Goal: Task Accomplishment & Management: Use online tool/utility

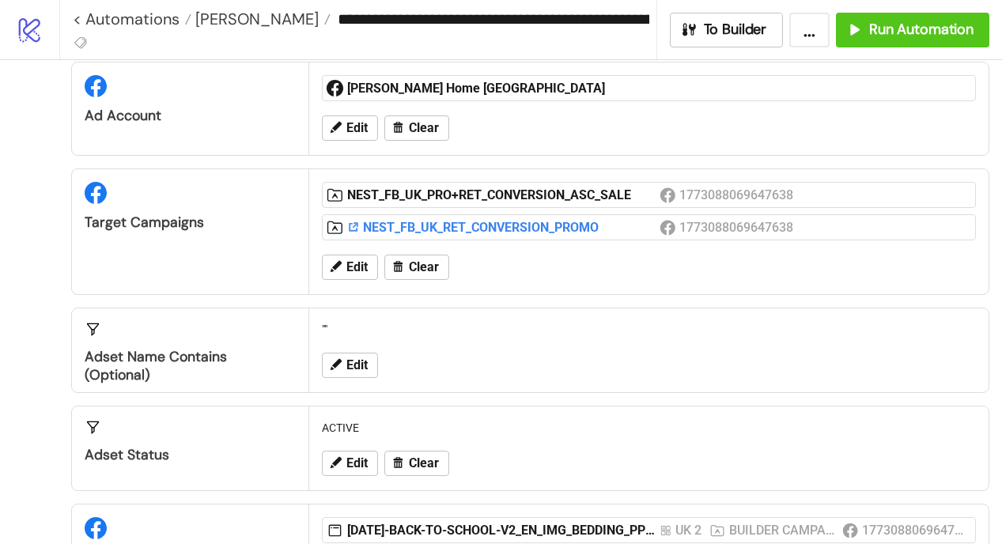
scroll to position [51, 0]
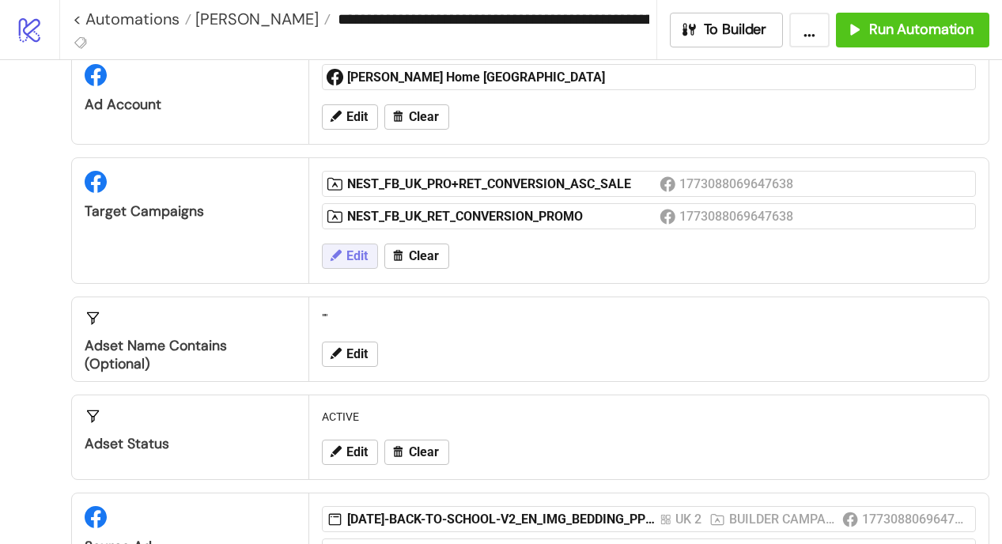
click at [349, 257] on span "Edit" at bounding box center [356, 256] width 21 height 14
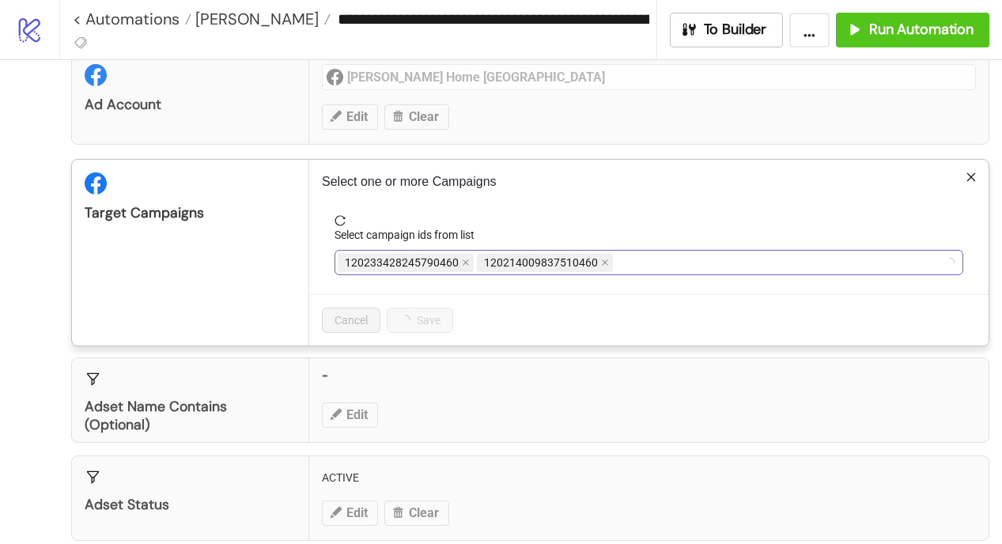
click at [670, 263] on div "120233428245790460 120214009837510460" at bounding box center [641, 262] width 606 height 22
click at [877, 262] on div "NEST_FB_UK_PRO+RET_CONVERSION_ASC_SALE NEST_FB_UK_RET_CONVERSION_PROMO" at bounding box center [641, 262] width 606 height 22
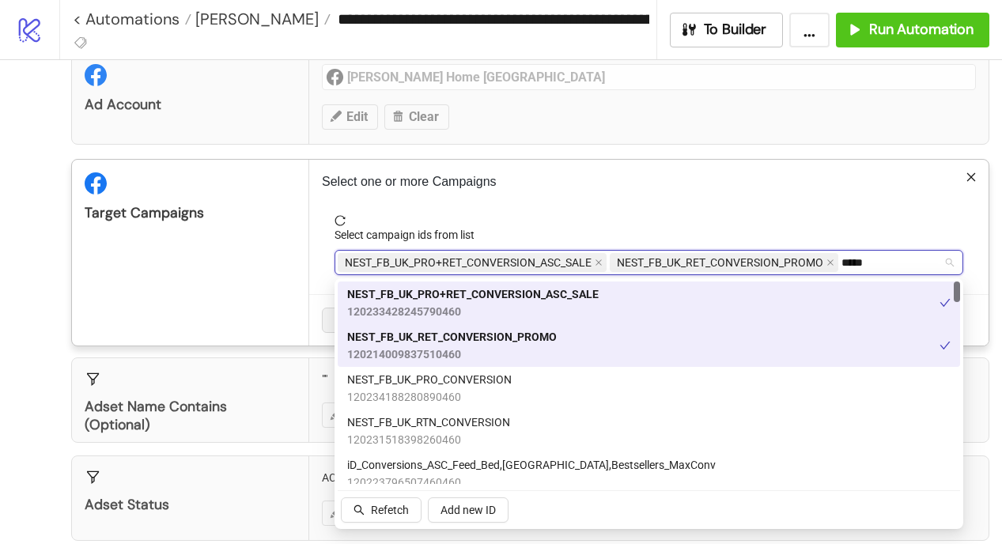
type input "******"
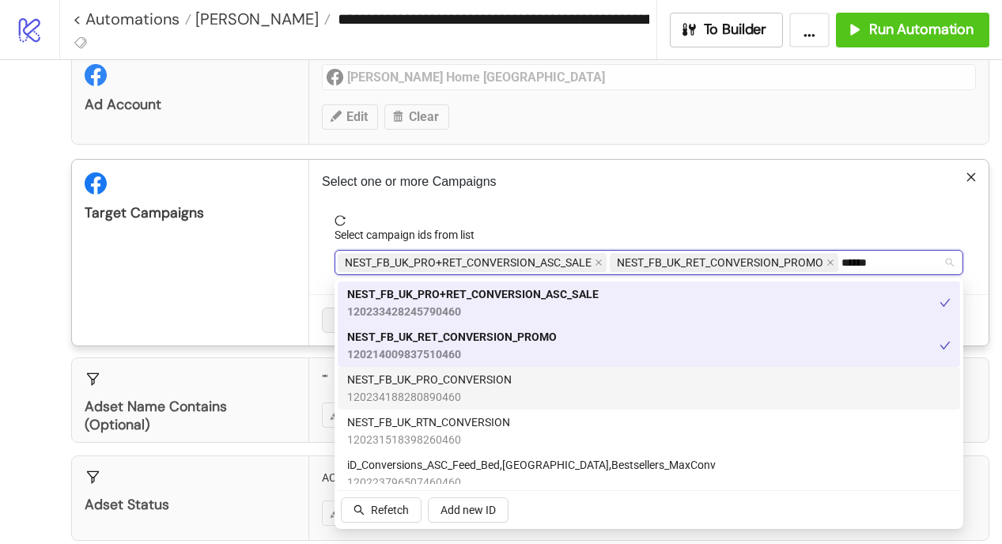
click at [472, 395] on span "120234188280890460" at bounding box center [429, 396] width 164 height 17
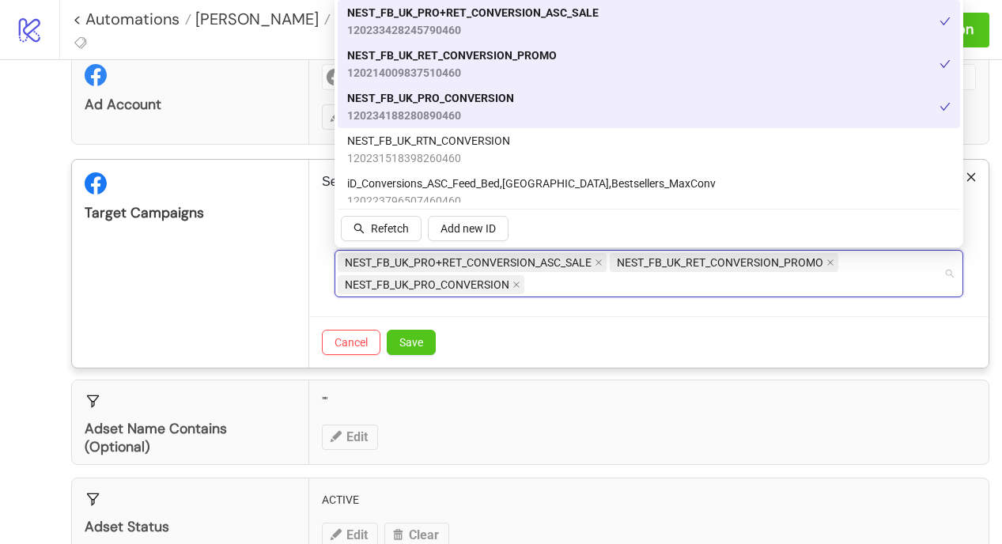
click at [545, 338] on div "Cancel Save" at bounding box center [648, 341] width 679 height 51
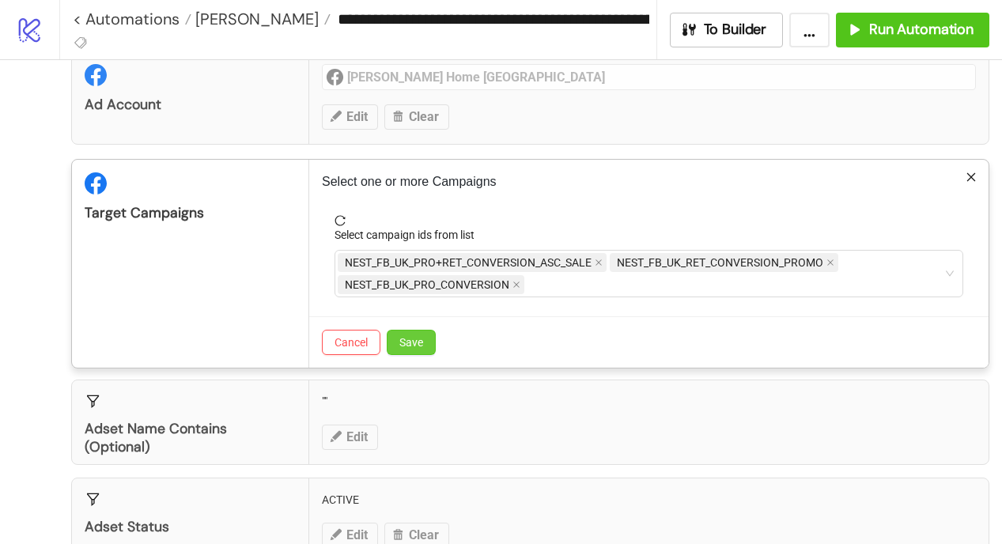
click at [424, 343] on button "Save" at bounding box center [411, 342] width 49 height 25
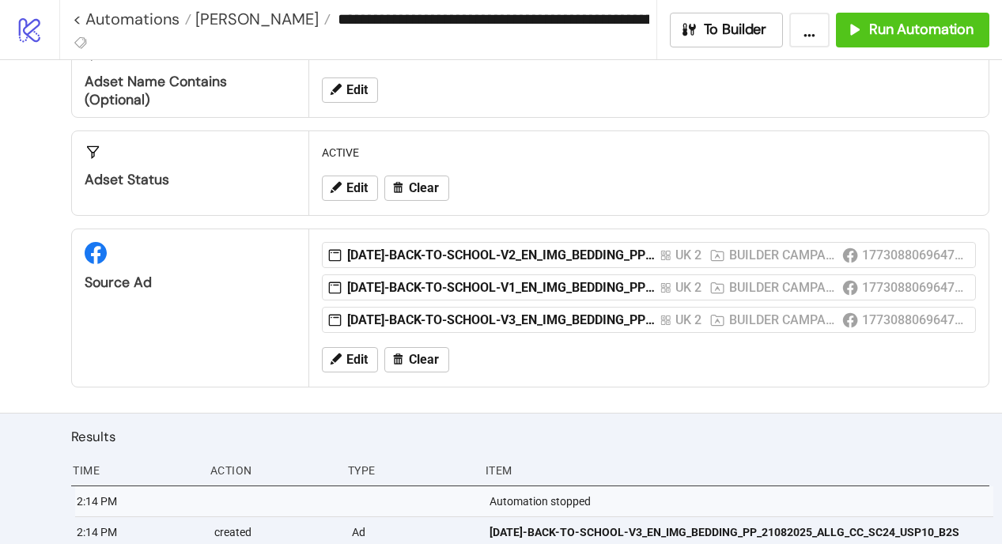
scroll to position [341, 0]
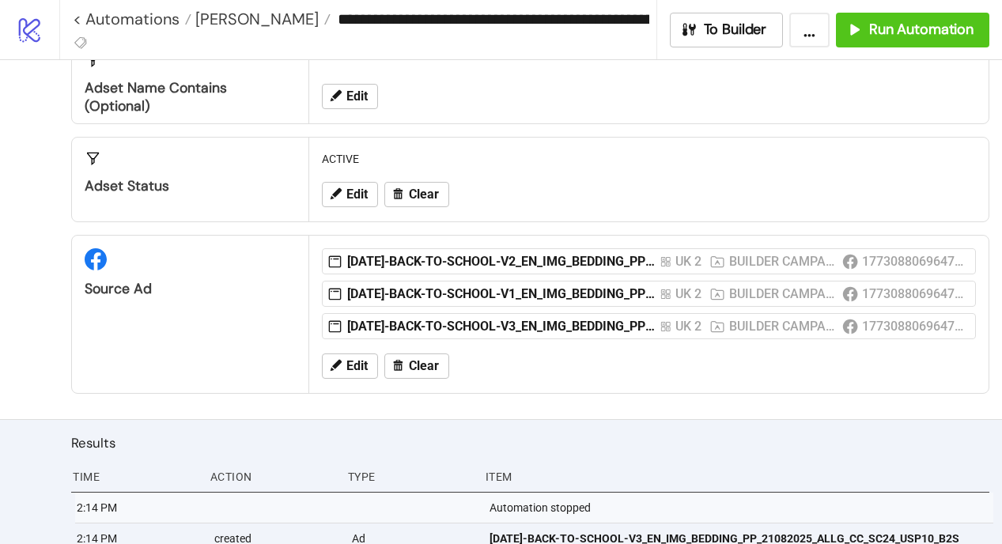
click at [355, 379] on div "Edit Clear" at bounding box center [648, 365] width 666 height 41
click at [358, 357] on button "Edit" at bounding box center [350, 365] width 56 height 25
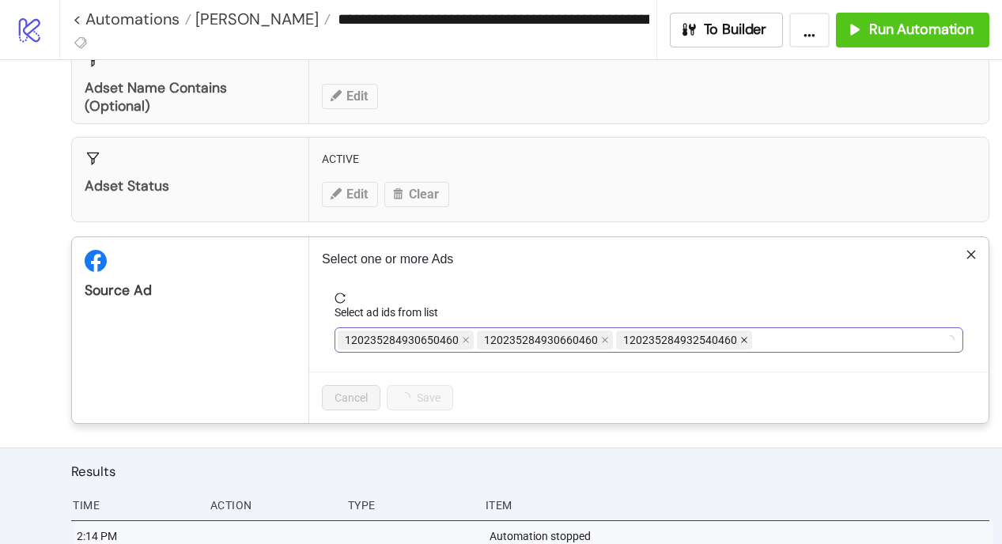
click at [741, 339] on icon "close" at bounding box center [744, 341] width 6 height 6
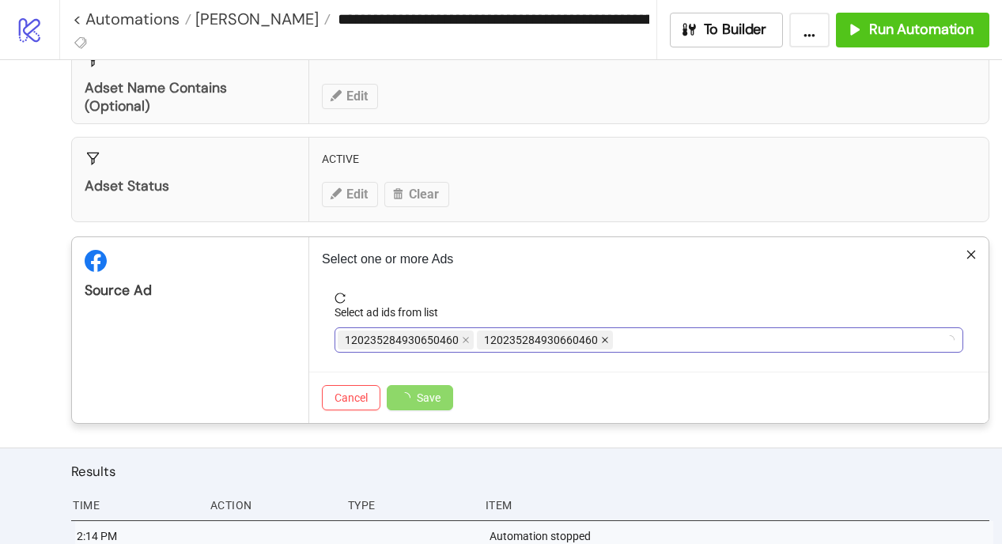
click at [602, 342] on icon "close" at bounding box center [605, 341] width 6 height 6
click at [463, 341] on icon "close" at bounding box center [466, 340] width 8 height 8
click at [463, 341] on div at bounding box center [641, 340] width 606 height 22
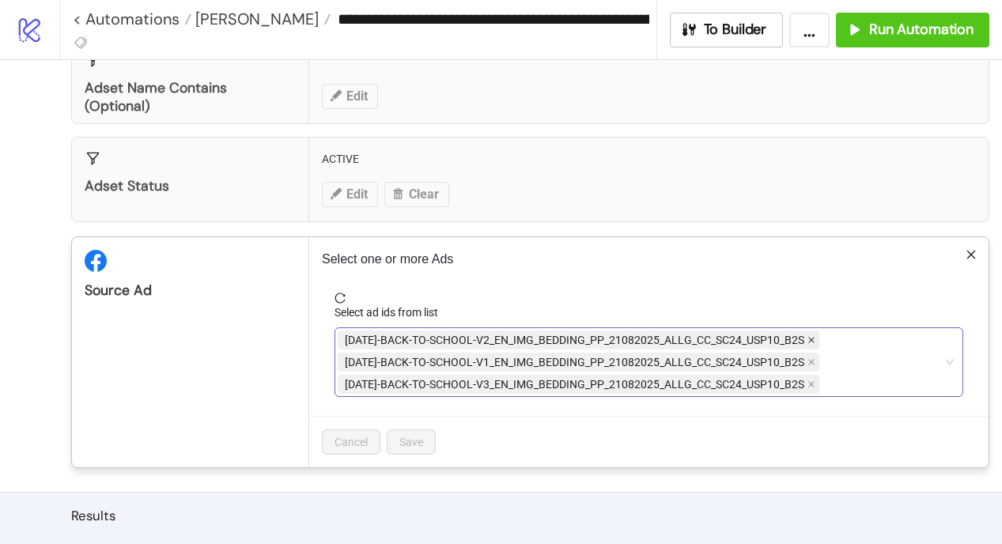
click at [807, 337] on icon "close" at bounding box center [811, 340] width 8 height 8
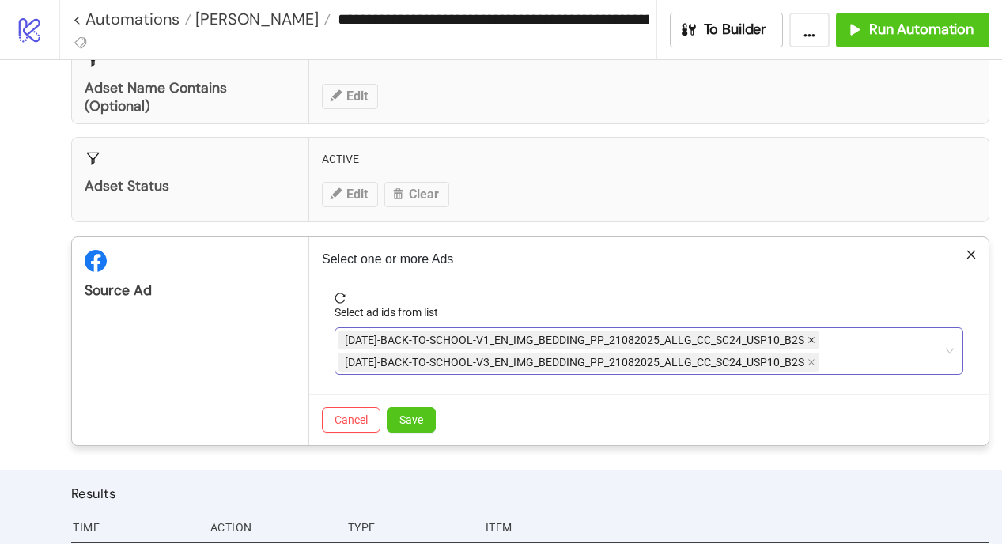
click at [808, 339] on icon "close" at bounding box center [811, 341] width 6 height 6
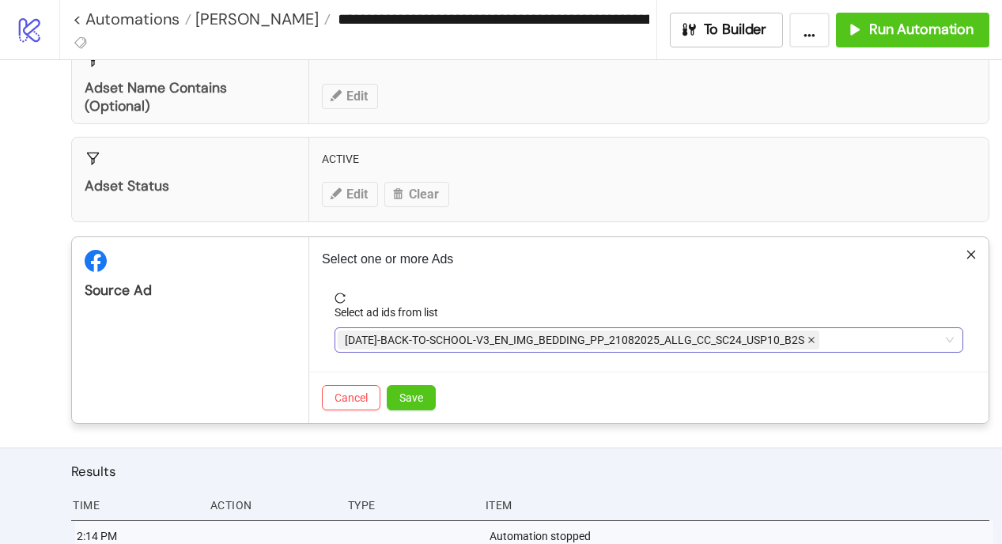
click at [809, 337] on icon "close" at bounding box center [811, 340] width 8 height 8
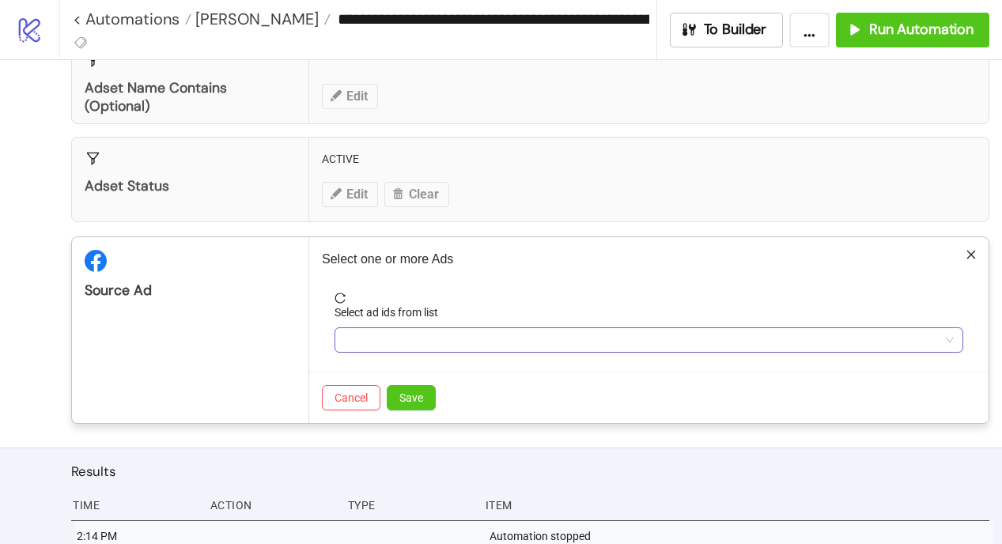
click at [569, 359] on form "Select ad ids from list" at bounding box center [649, 331] width 654 height 79
click at [552, 341] on div at bounding box center [641, 340] width 606 height 22
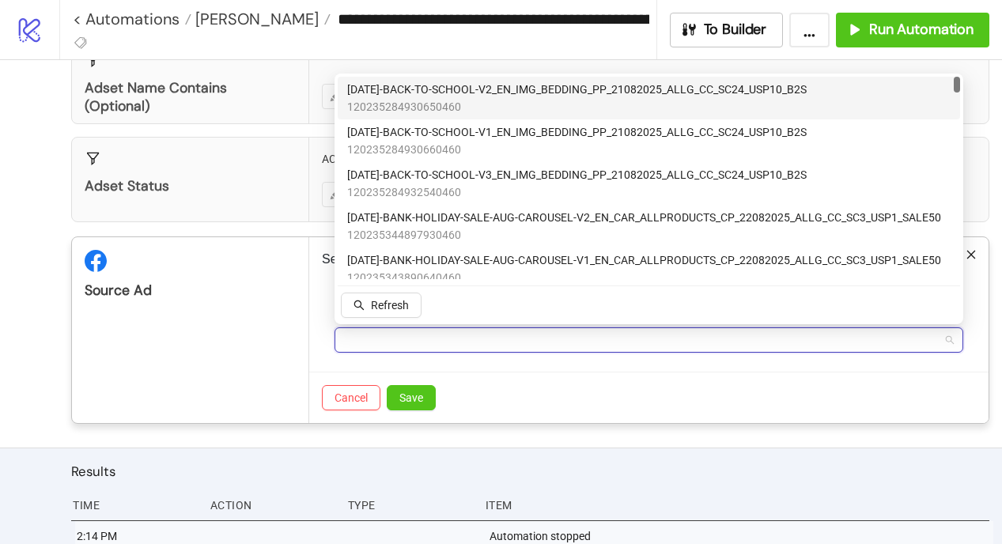
paste input "**********"
type input "**********"
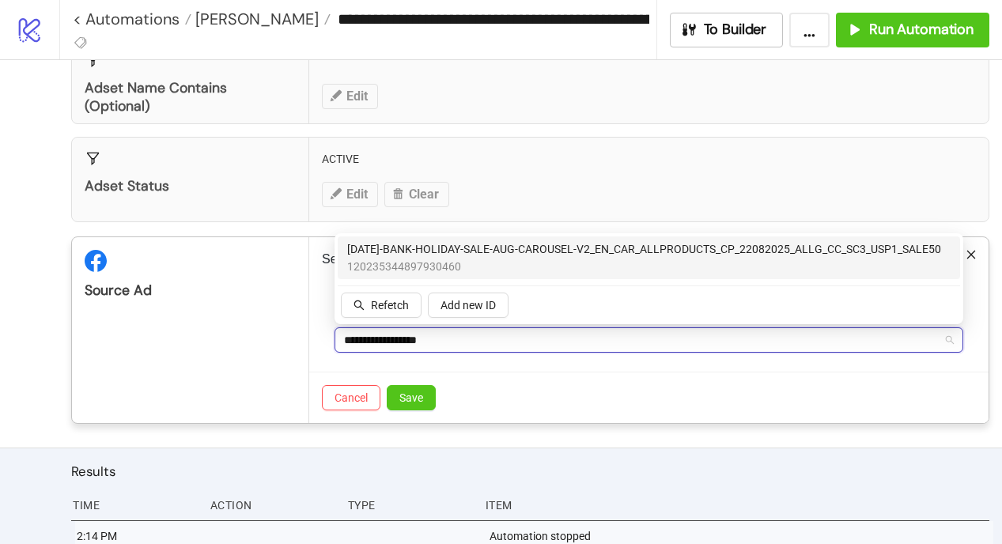
click at [435, 265] on span "120235344897930460" at bounding box center [644, 266] width 594 height 17
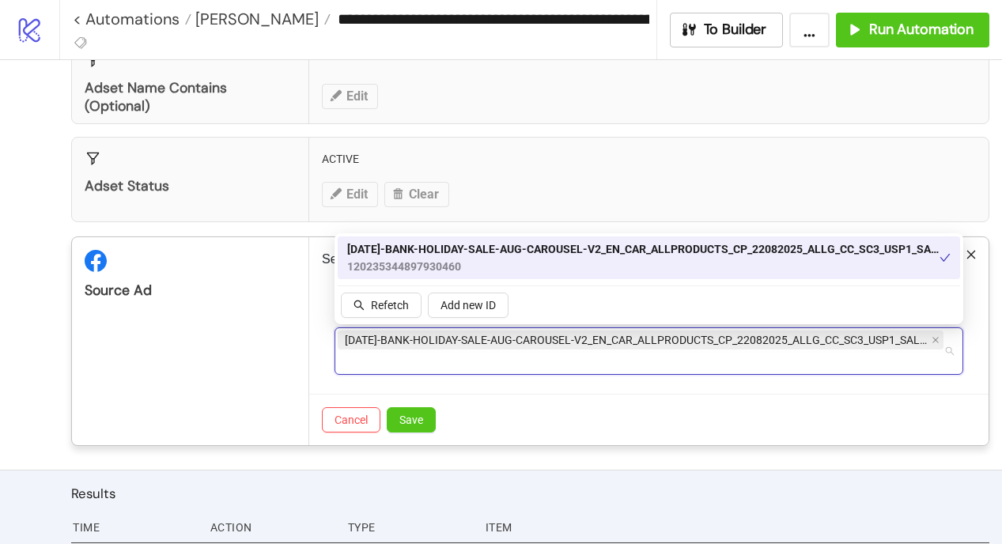
click at [522, 364] on div "[DATE]-BANK-HOLIDAY-SALE-AUG-CAROUSEL-V2_EN_CAR_ALLPRODUCTS_CP_22082025_ALLG_CC…" at bounding box center [641, 351] width 606 height 44
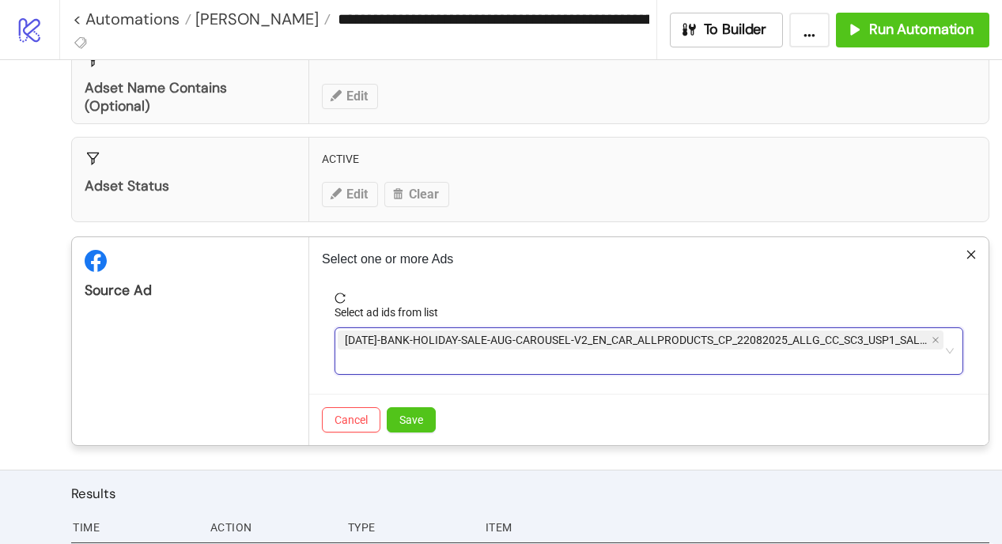
paste input "**********"
type input "**********"
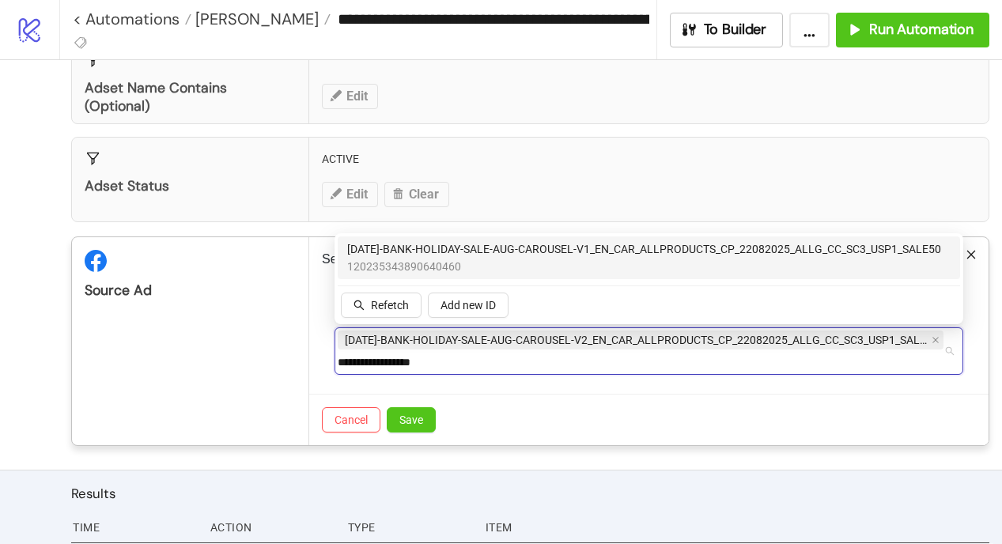
click at [449, 262] on span "120235343890640460" at bounding box center [644, 266] width 594 height 17
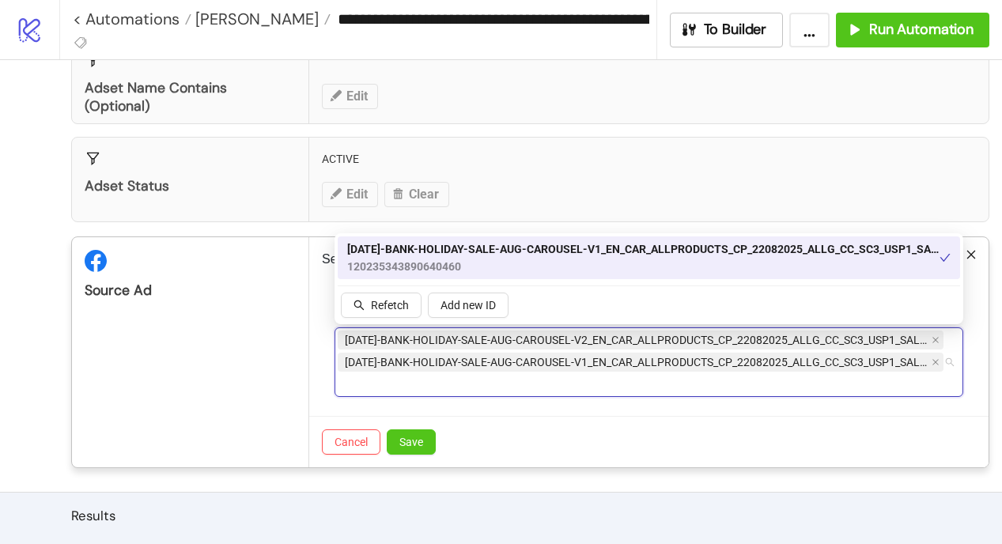
click at [496, 390] on div "[DATE]-BANK-HOLIDAY-SALE-AUG-CAROUSEL-V2_EN_CAR_ALLPRODUCTS_CP_22082025_ALLG_CC…" at bounding box center [641, 362] width 606 height 66
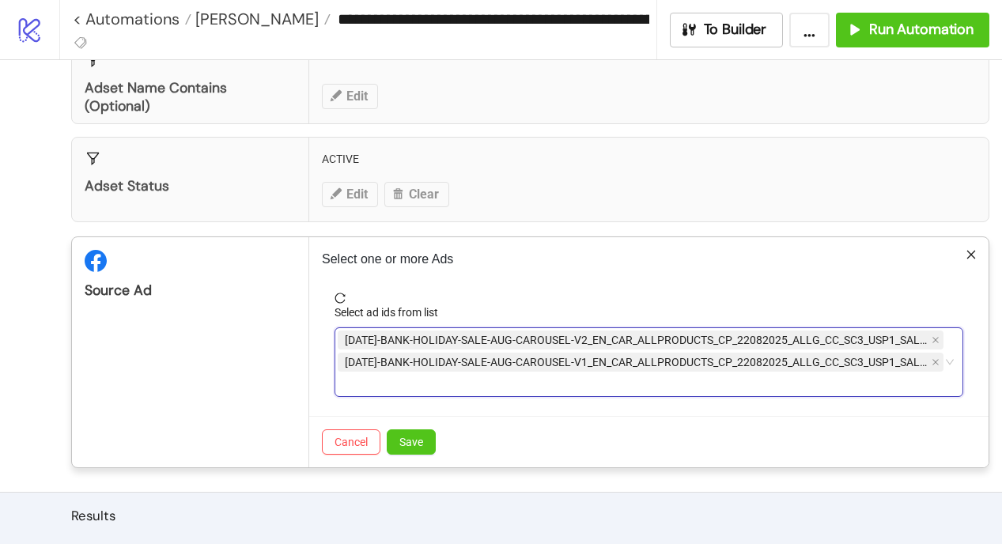
paste input "**********"
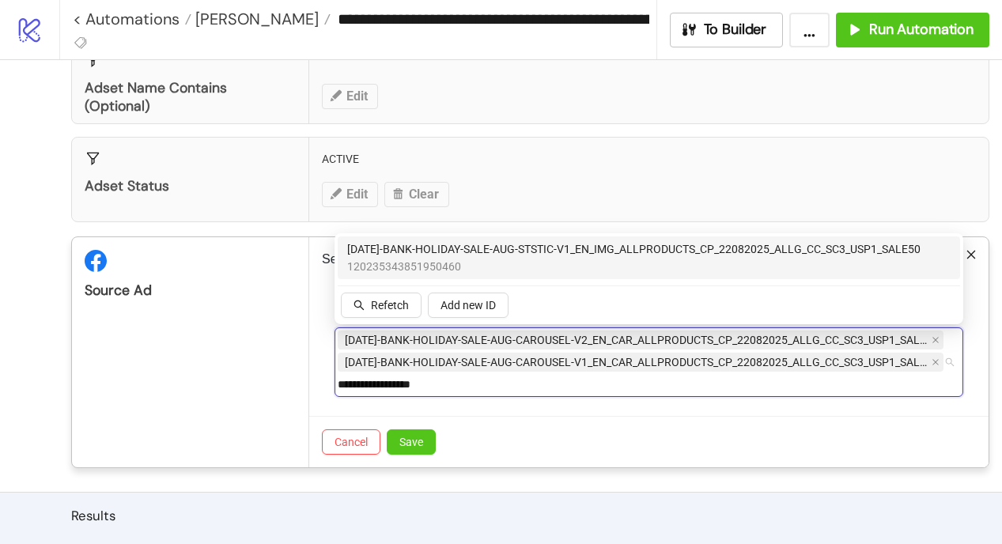
type input "**********"
click at [681, 235] on div "120235343851950460 [DATE]-BANK-HOLIDAY-SALE-AUG-STSTIC-V1_EN_IMG_ALLPRODUCTS_CP…" at bounding box center [648, 278] width 628 height 91
click at [679, 251] on span "[DATE]-BANK-HOLIDAY-SALE-AUG-STSTIC-V1_EN_IMG_ALLPRODUCTS_CP_22082025_ALLG_CC_S…" at bounding box center [633, 248] width 573 height 17
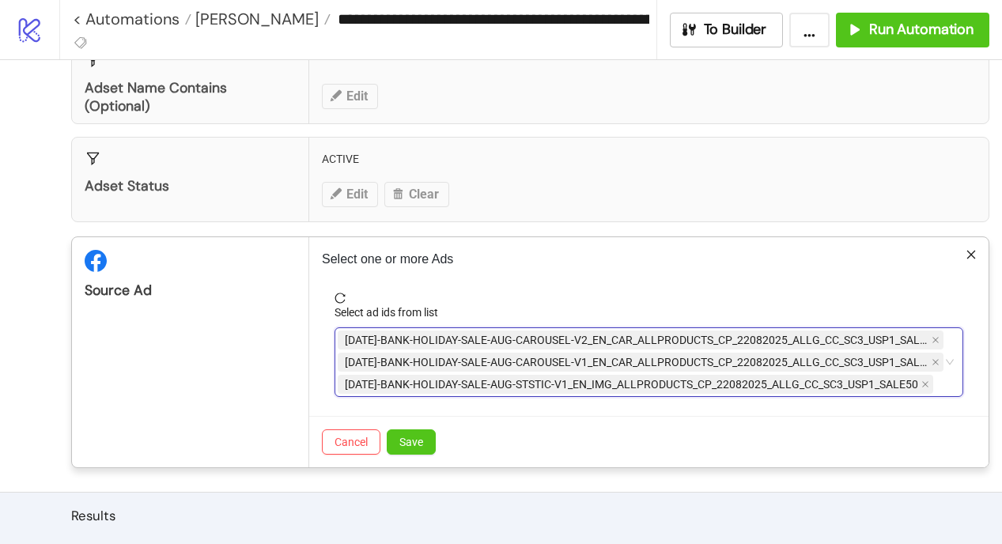
paste input "**********"
type input "**********"
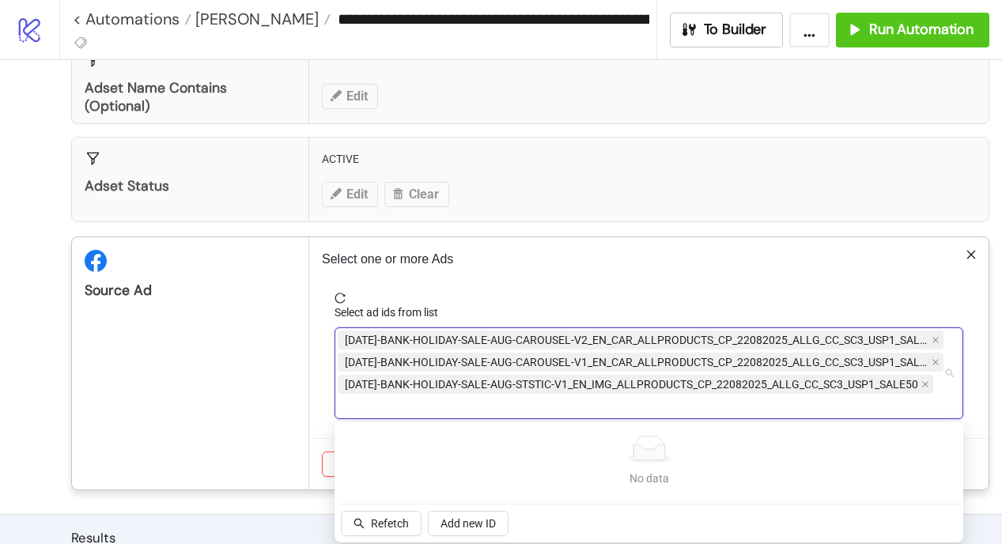
click at [692, 407] on form "Select ad ids from list [DATE]-BANK-HOLIDAY-SALE-AUG-CAROUSEL-V2_EN_CAR_ALLPROD…" at bounding box center [649, 364] width 654 height 145
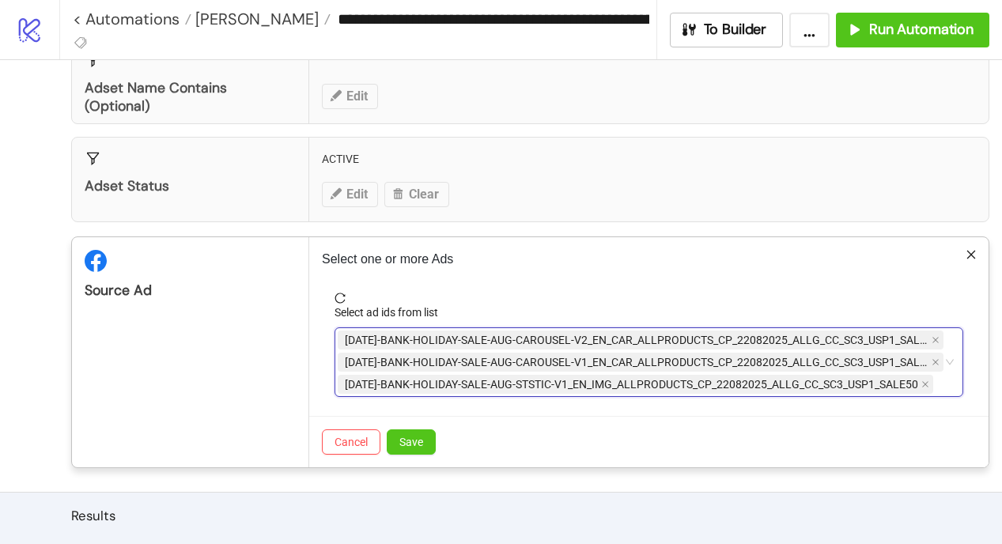
paste input "**********"
type input "**********"
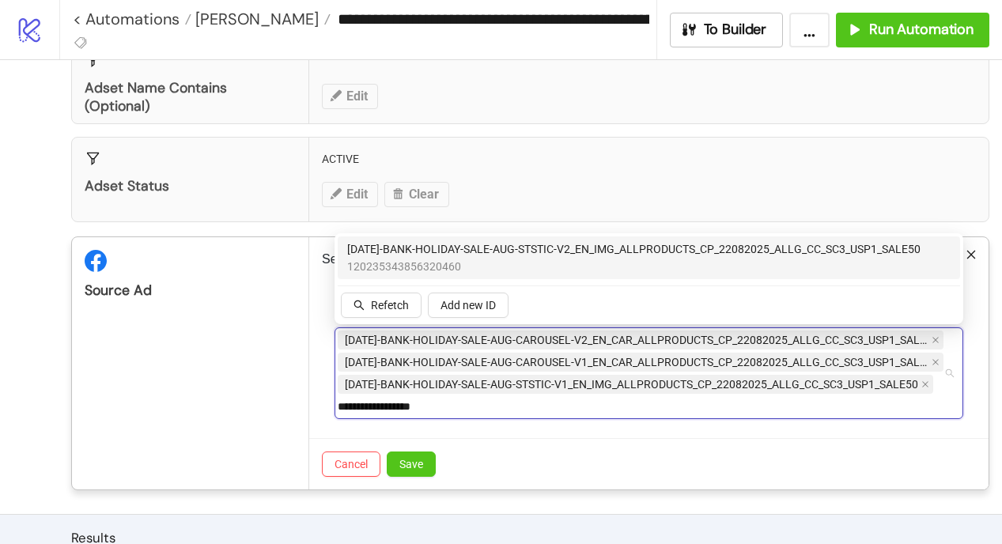
click at [456, 259] on span "120235343856320460" at bounding box center [633, 266] width 573 height 17
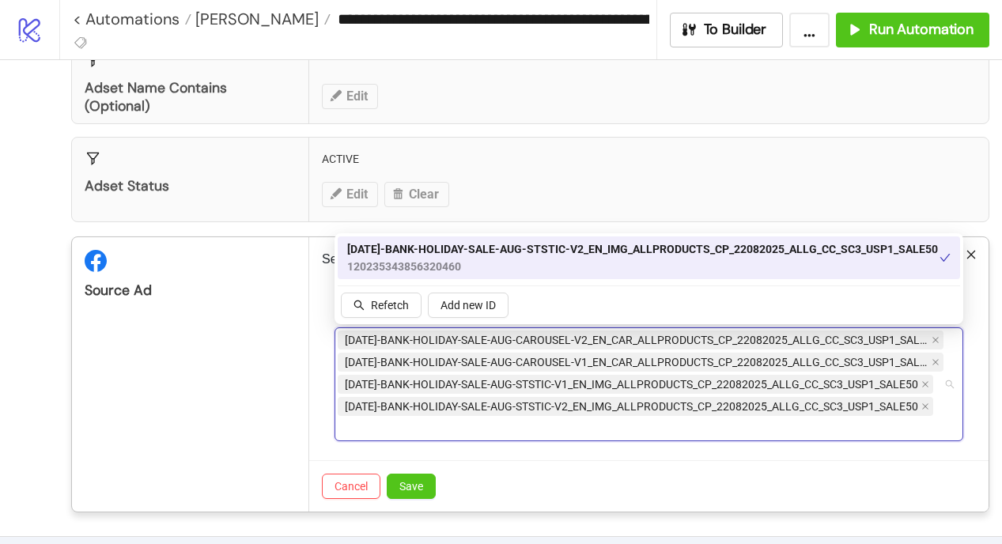
click at [483, 428] on form "Select ad ids from list [DATE]-BANK-HOLIDAY-SALE-AUG-CAROUSEL-V2_EN_CAR_ALLPROD…" at bounding box center [649, 376] width 654 height 168
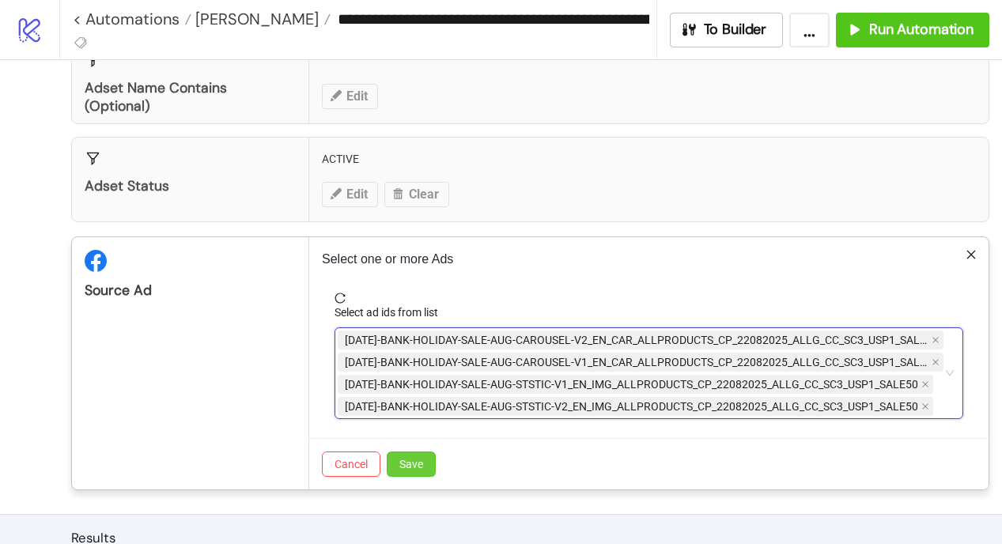
click at [414, 462] on span "Save" at bounding box center [411, 464] width 24 height 13
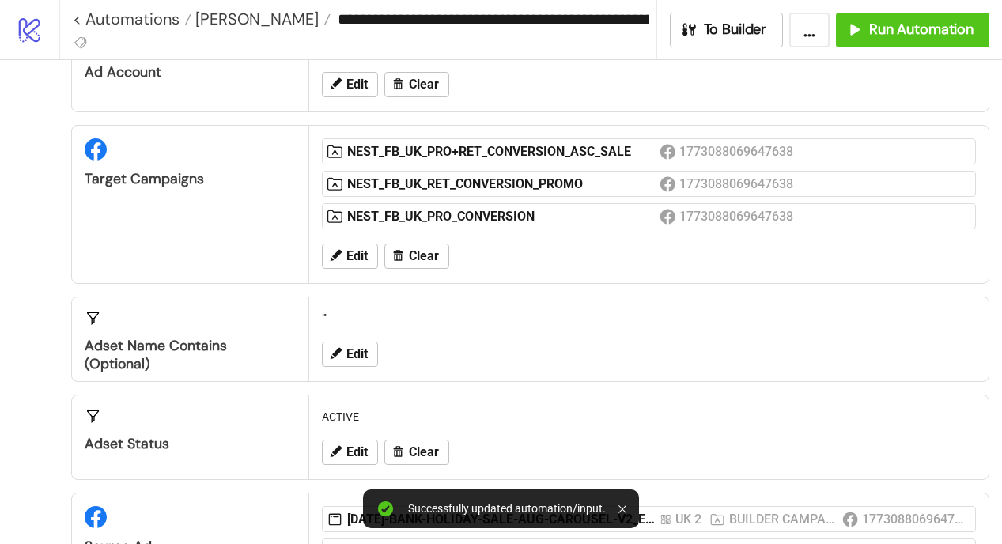
scroll to position [0, 0]
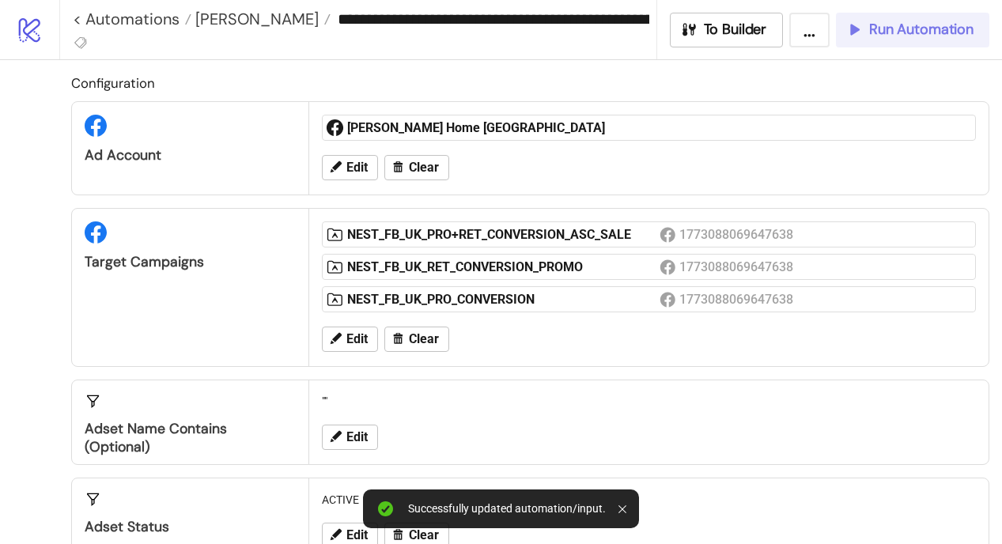
click at [893, 39] on button "Run Automation" at bounding box center [912, 30] width 153 height 35
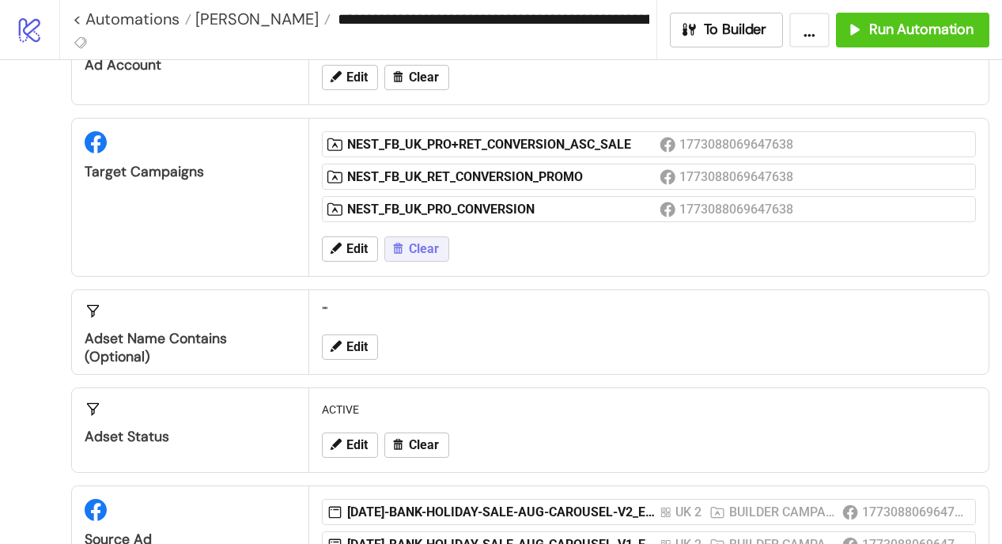
scroll to position [78, 0]
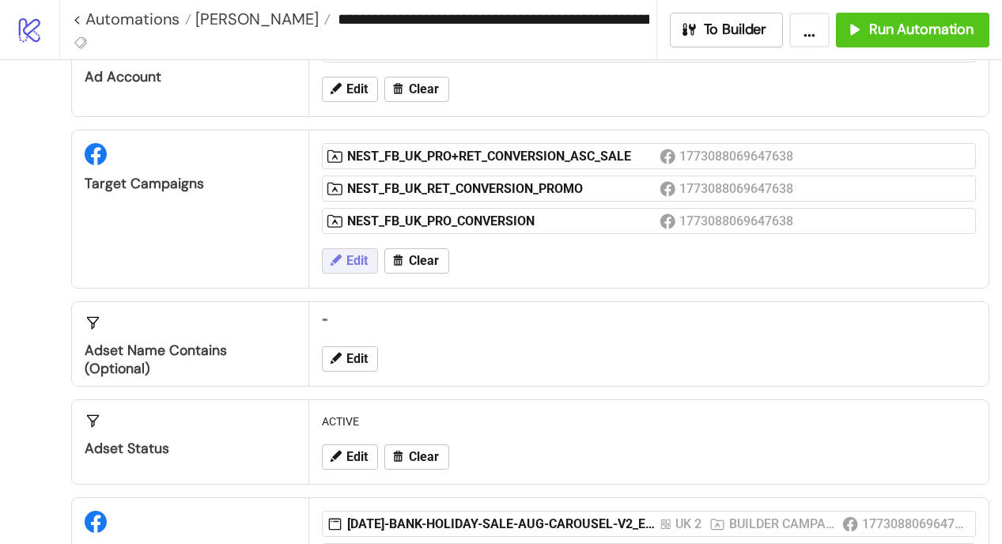
click at [354, 261] on span "Edit" at bounding box center [356, 261] width 21 height 14
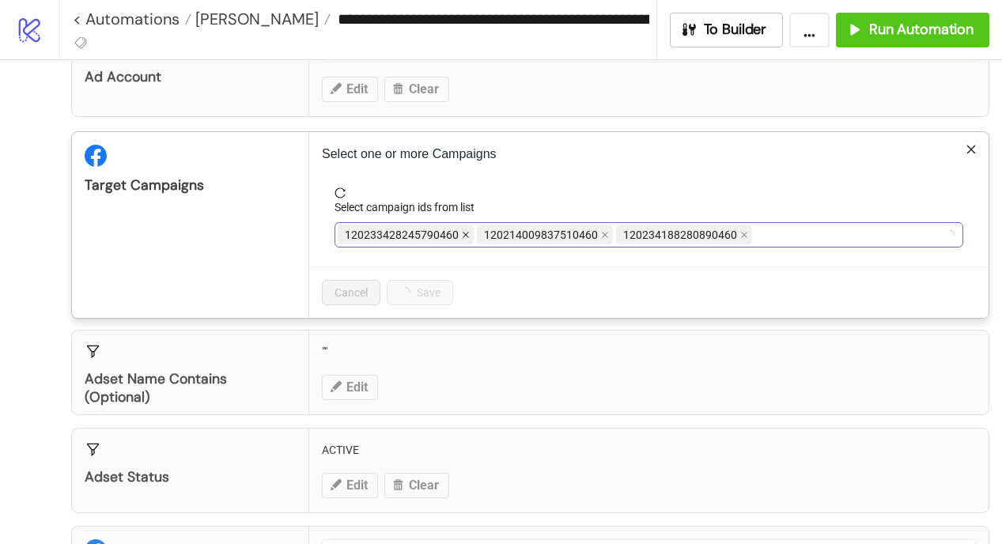
click at [462, 235] on icon "close" at bounding box center [466, 235] width 8 height 8
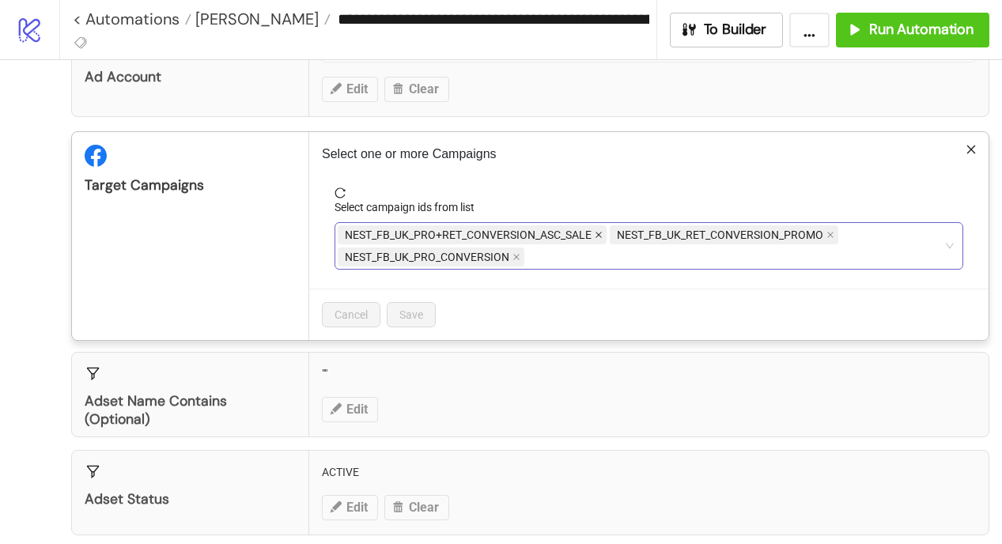
click at [599, 238] on icon "close" at bounding box center [598, 235] width 8 height 8
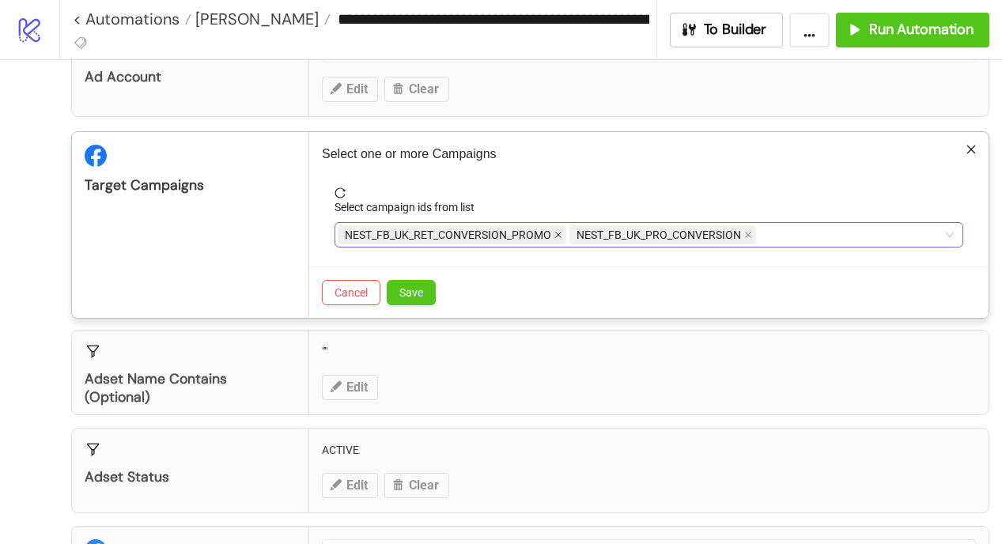
click at [557, 235] on icon "close" at bounding box center [558, 235] width 6 height 6
click at [413, 286] on span "Save" at bounding box center [411, 292] width 24 height 13
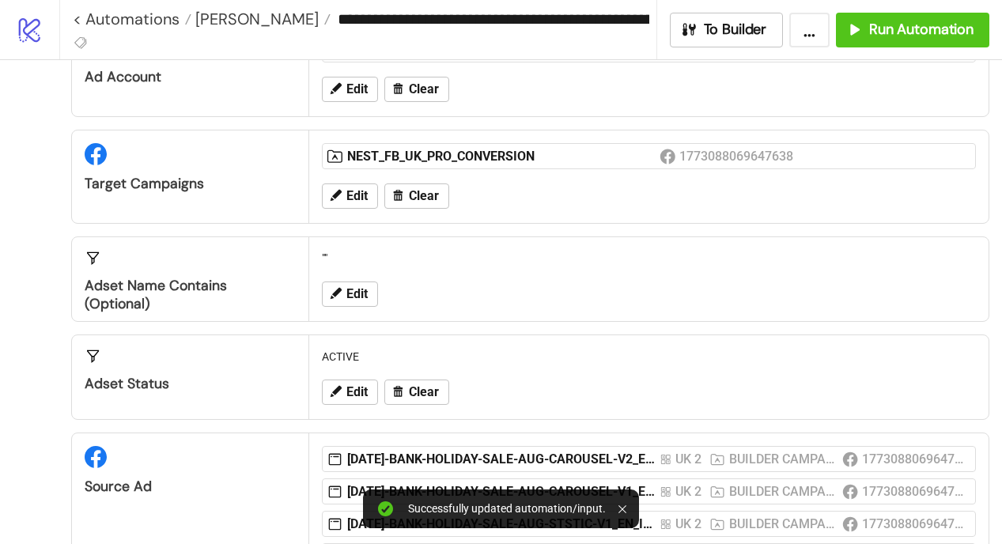
scroll to position [190, 0]
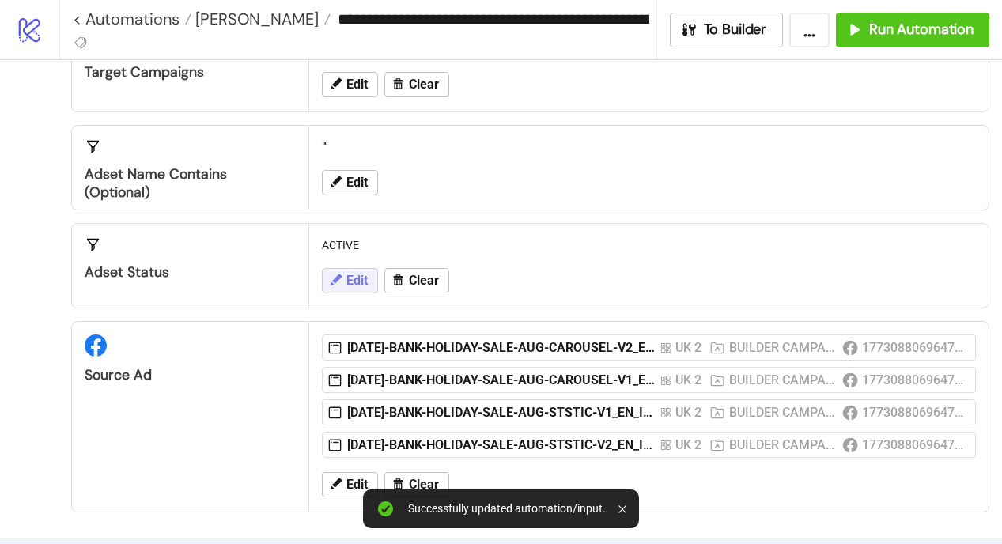
click at [356, 278] on span "Edit" at bounding box center [356, 281] width 21 height 14
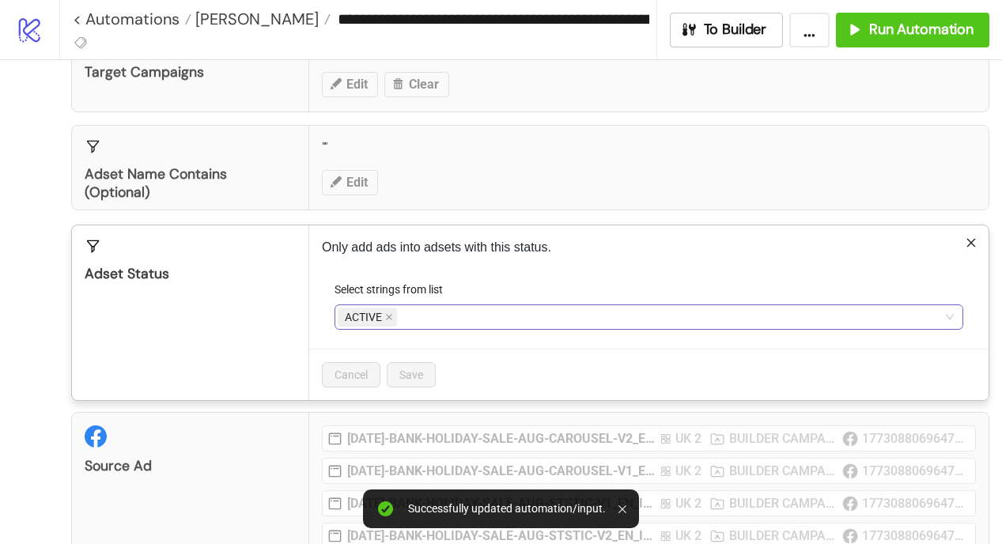
click at [345, 314] on span "ACTIVE" at bounding box center [363, 316] width 37 height 17
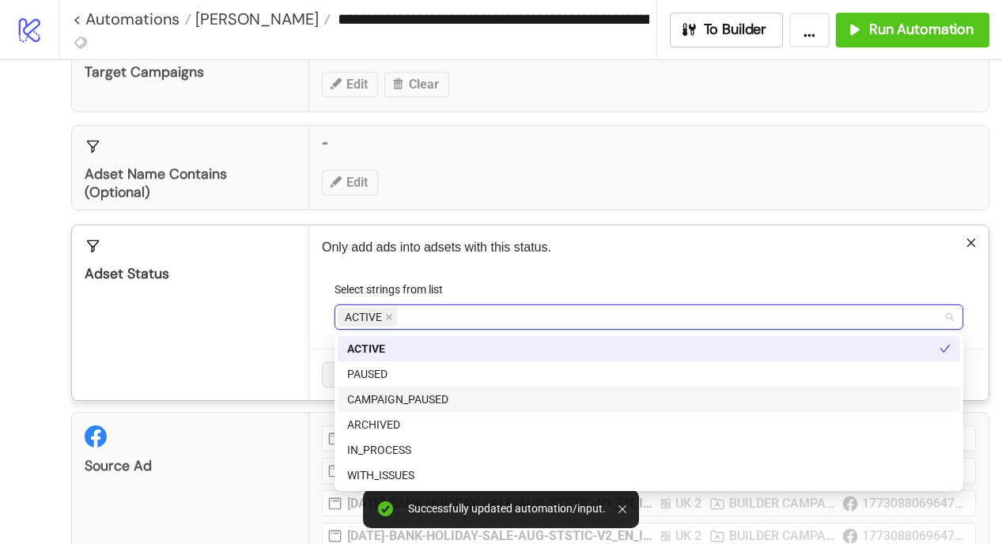
click at [391, 404] on div "CAMPAIGN_PAUSED" at bounding box center [648, 399] width 603 height 17
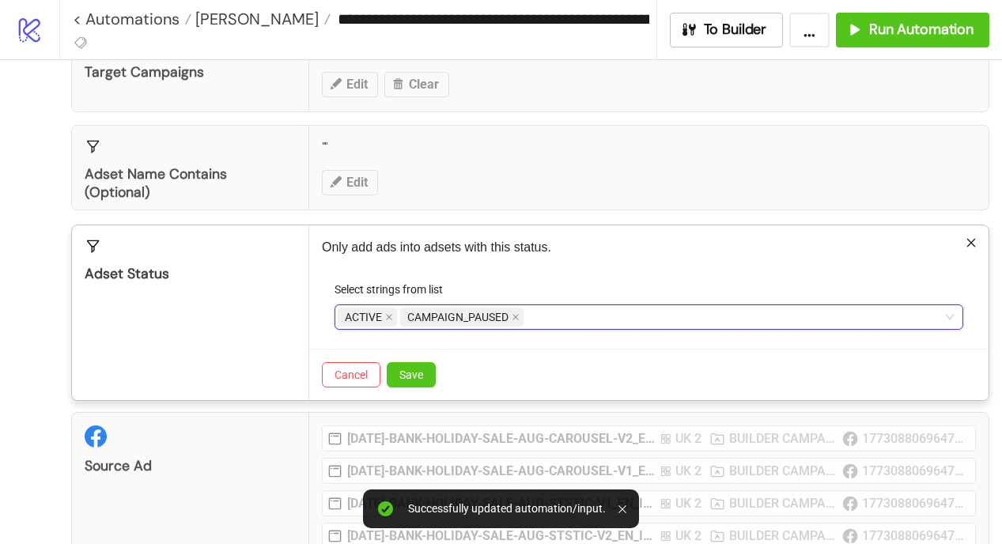
drag, startPoint x: 440, startPoint y: 314, endPoint x: 382, endPoint y: 314, distance: 58.5
click at [382, 314] on div "ACTIVE CAMPAIGN_PAUSED" at bounding box center [641, 317] width 606 height 22
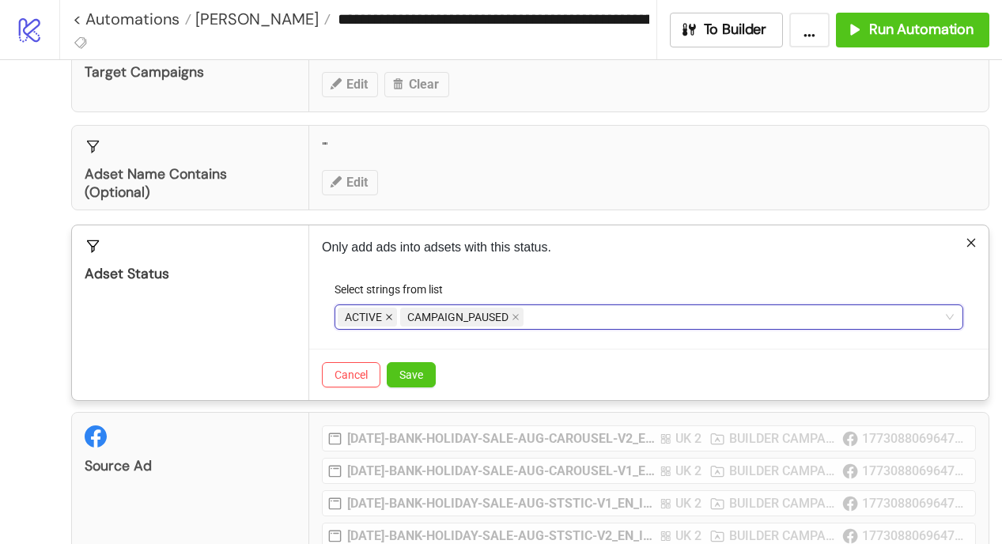
click at [392, 318] on icon "close" at bounding box center [389, 317] width 8 height 8
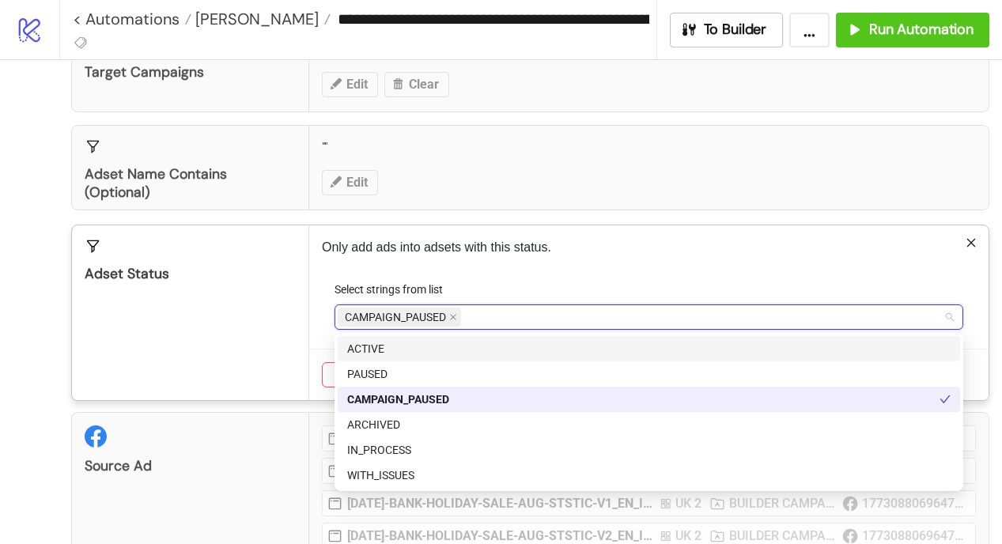
click at [474, 316] on div "CAMPAIGN_PAUSED" at bounding box center [641, 317] width 606 height 22
click at [385, 342] on div "ACTIVE" at bounding box center [648, 348] width 603 height 17
click at [594, 235] on div "Only add ads into adsets with this status. Select strings from list CAMPAIGN_PA…" at bounding box center [648, 312] width 679 height 175
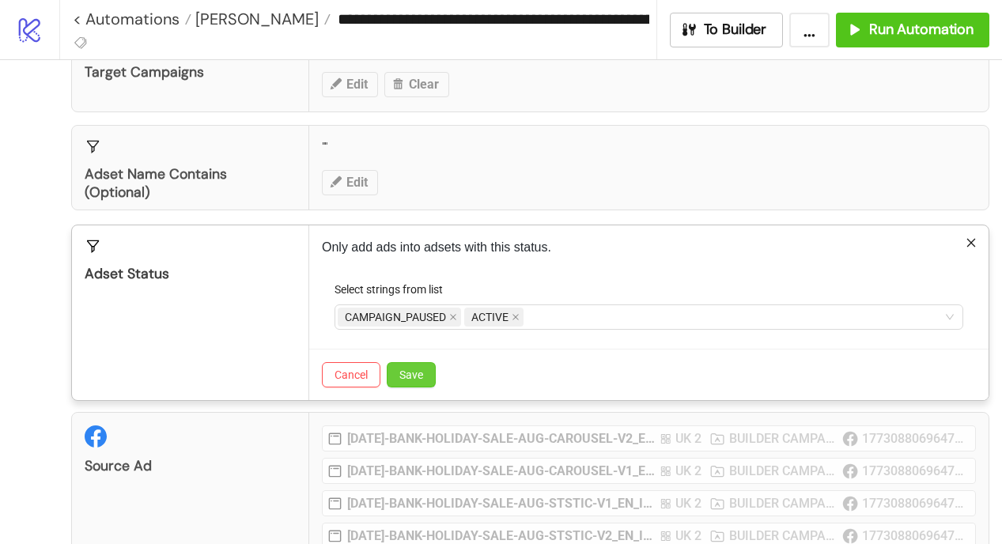
click at [413, 376] on span "Save" at bounding box center [411, 374] width 24 height 13
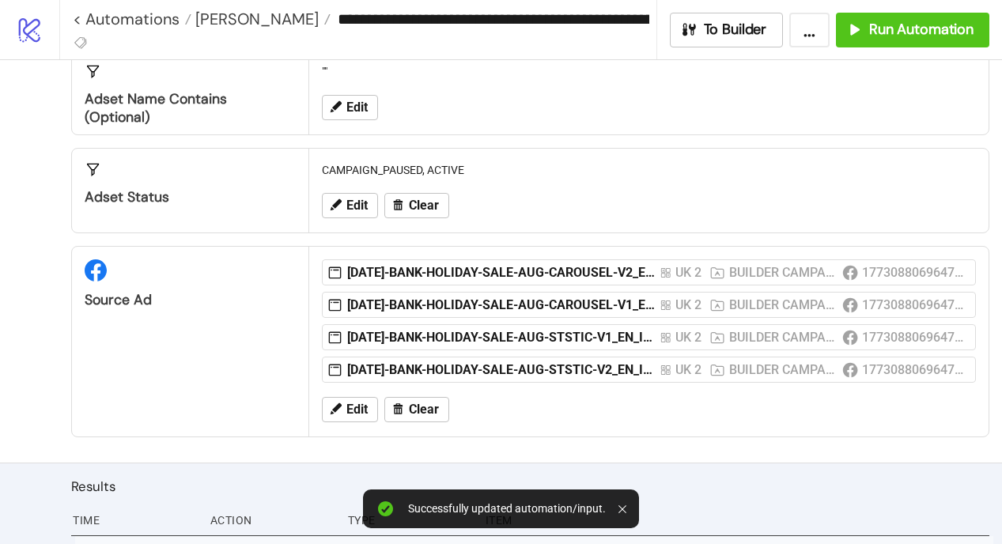
scroll to position [270, 0]
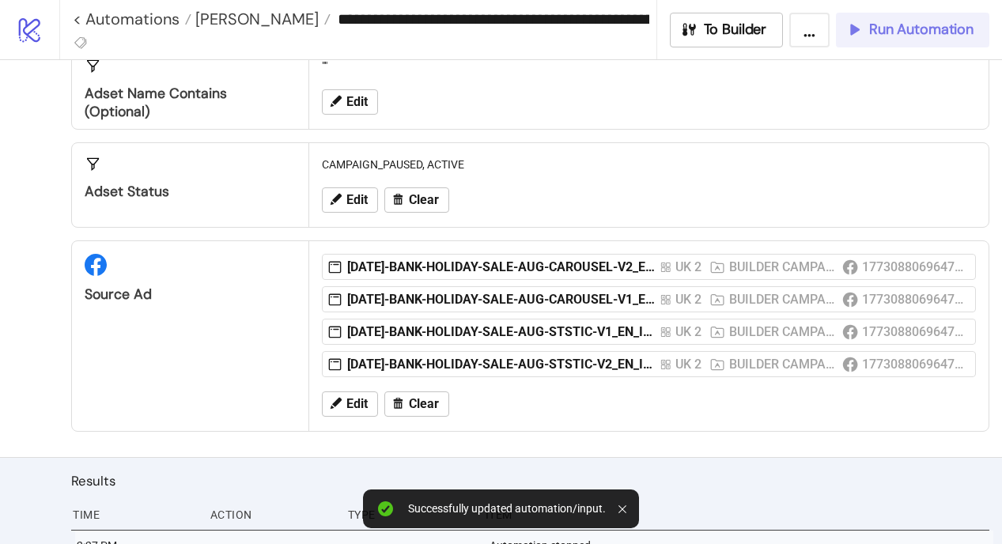
click at [887, 36] on span "Run Automation" at bounding box center [921, 30] width 104 height 18
